Goal: Task Accomplishment & Management: Use online tool/utility

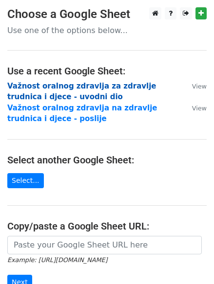
click at [57, 92] on strong "Važnost oralnog zdravlja za zdravlje trudnica i djece - uvodni dio" at bounding box center [81, 92] width 149 height 20
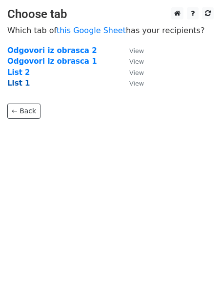
click at [19, 83] on strong "List 1" at bounding box center [18, 83] width 22 height 9
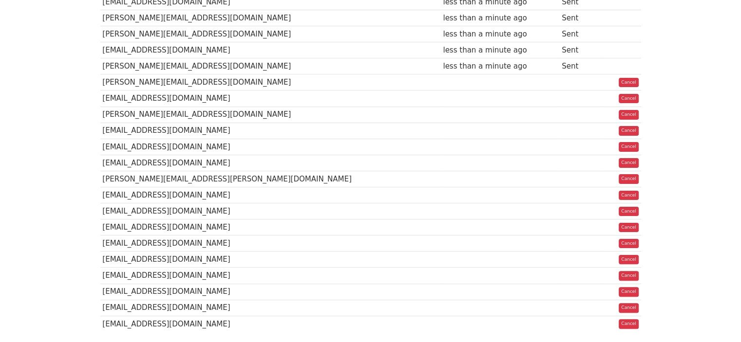
scroll to position [82, 0]
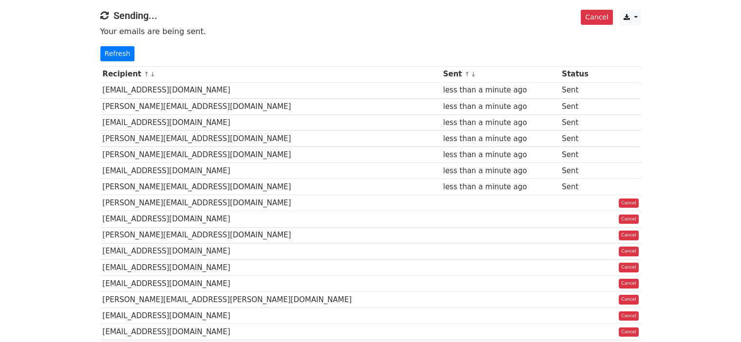
click at [441, 198] on td at bounding box center [500, 203] width 119 height 16
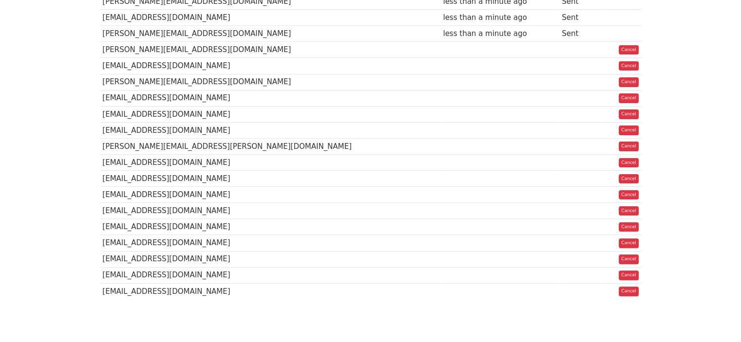
scroll to position [277, 0]
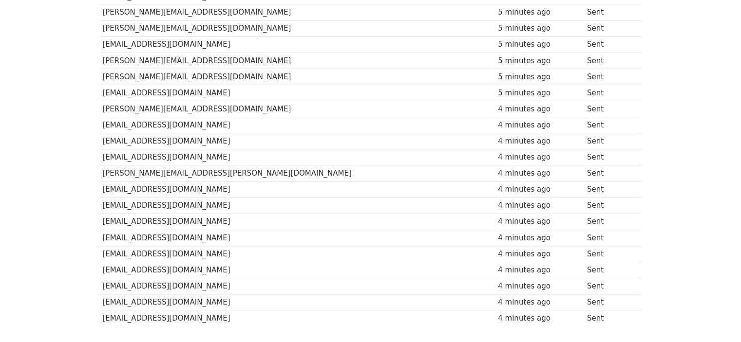
scroll to position [79, 0]
